Goal: Task Accomplishment & Management: Manage account settings

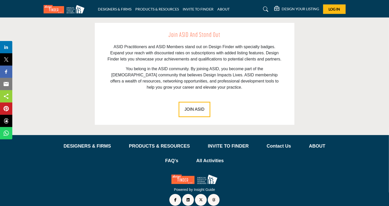
scroll to position [711, 0]
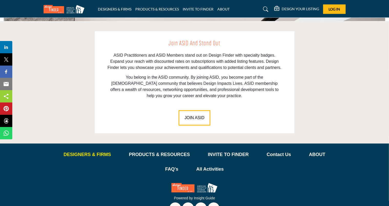
click at [68, 151] on p "DESIGNERS & FIRMS" at bounding box center [87, 154] width 47 height 7
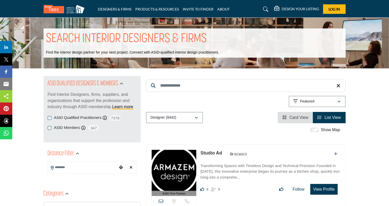
click at [286, 7] on h5 "DESIGN YOUR LISTING" at bounding box center [300, 9] width 37 height 5
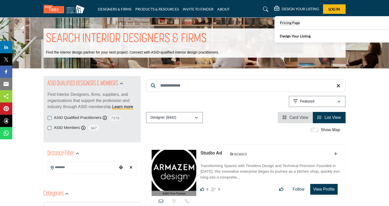
click at [294, 25] on span "Pricing Page" at bounding box center [290, 22] width 20 height 4
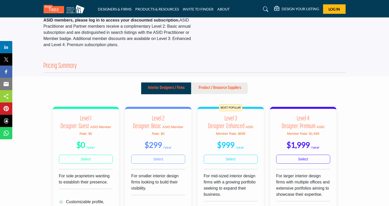
scroll to position [81, 0]
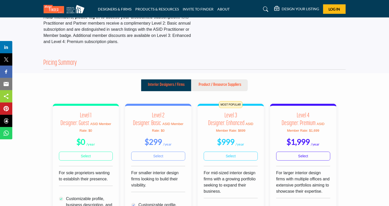
click at [217, 85] on p "Product / Resource Suppliers" at bounding box center [220, 85] width 43 height 6
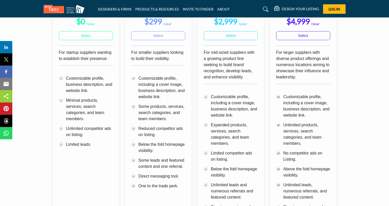
scroll to position [205, 0]
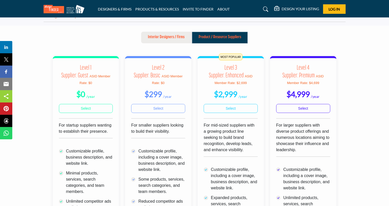
scroll to position [81, 0]
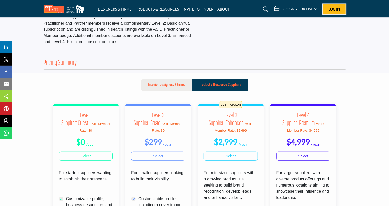
click at [329, 11] on button "Log In" at bounding box center [334, 8] width 23 height 9
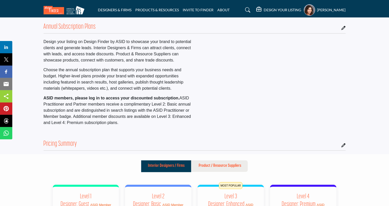
click at [273, 9] on h5 "DESIGN YOUR LISTING" at bounding box center [282, 10] width 37 height 5
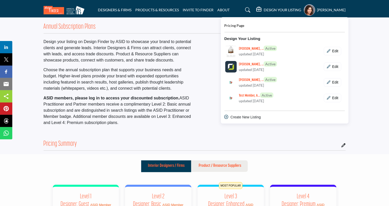
click at [271, 11] on h5 "DESIGN YOUR LISTING" at bounding box center [282, 10] width 37 height 5
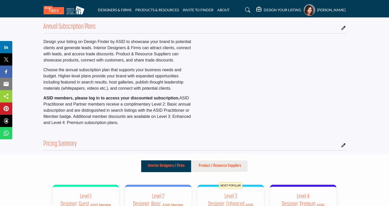
click at [292, 9] on h5 "DESIGN YOUR LISTING" at bounding box center [282, 10] width 37 height 5
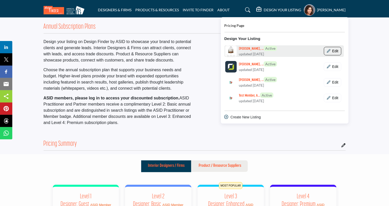
click at [329, 52] on button "Edit" at bounding box center [332, 51] width 17 height 9
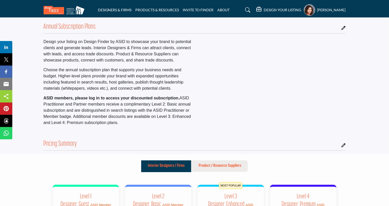
scroll to position [85, 0]
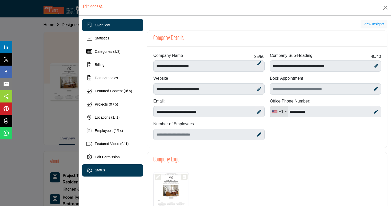
click at [103, 172] on span "Status" at bounding box center [100, 170] width 10 height 4
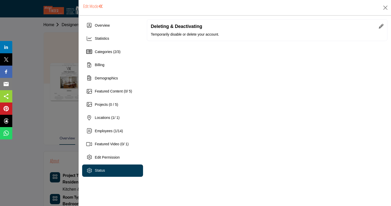
drag, startPoint x: 117, startPoint y: 28, endPoint x: 390, endPoint y: 56, distance: 275.2
click at [117, 28] on div "Overview" at bounding box center [112, 25] width 61 height 12
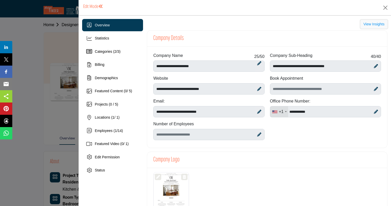
click at [378, 23] on button "View Insights" at bounding box center [374, 24] width 27 height 9
